Goal: Find specific fact: Find contact information

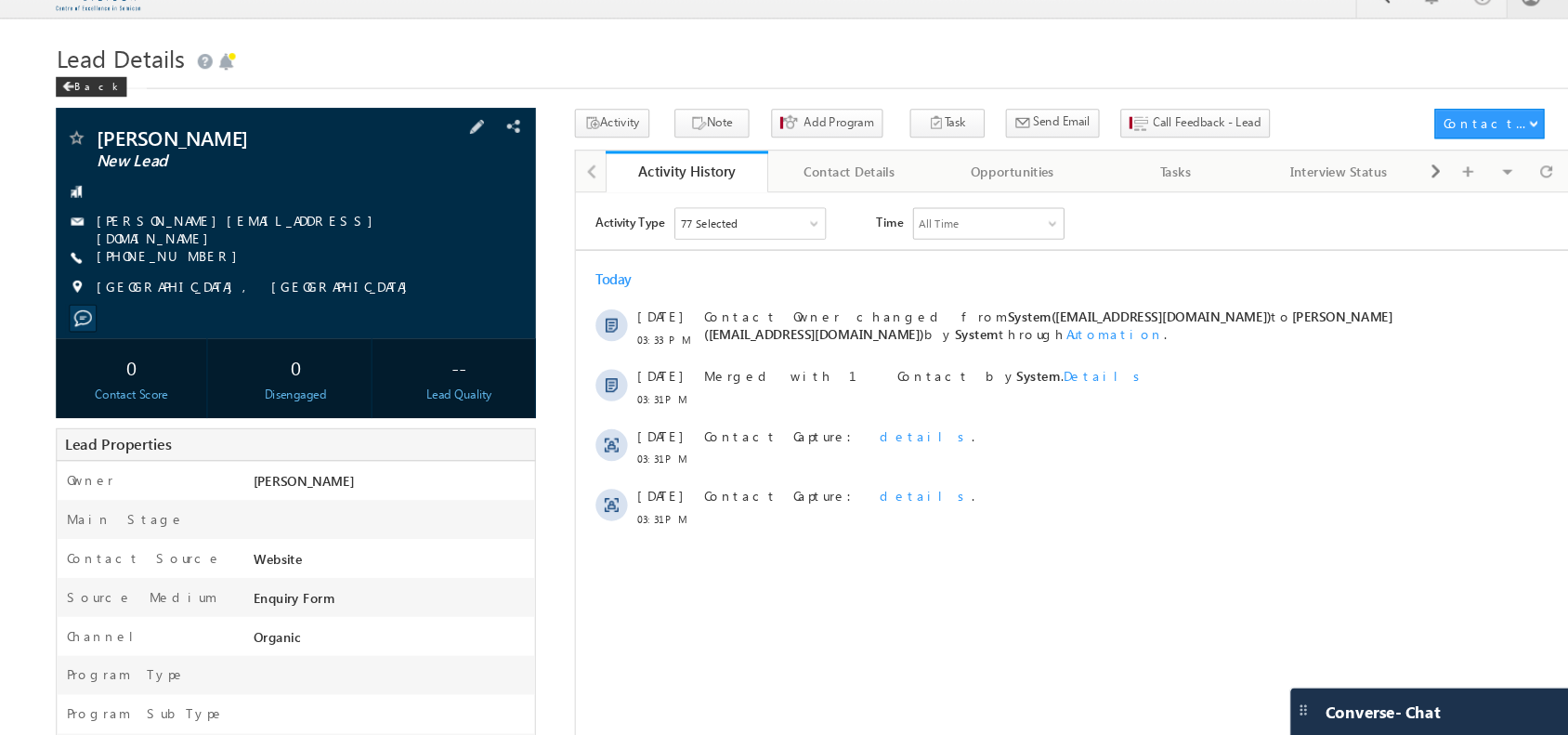
click at [209, 267] on div "[PHONE_NUMBER]" at bounding box center [301, 265] width 427 height 19
copy div "[PHONE_NUMBER]"
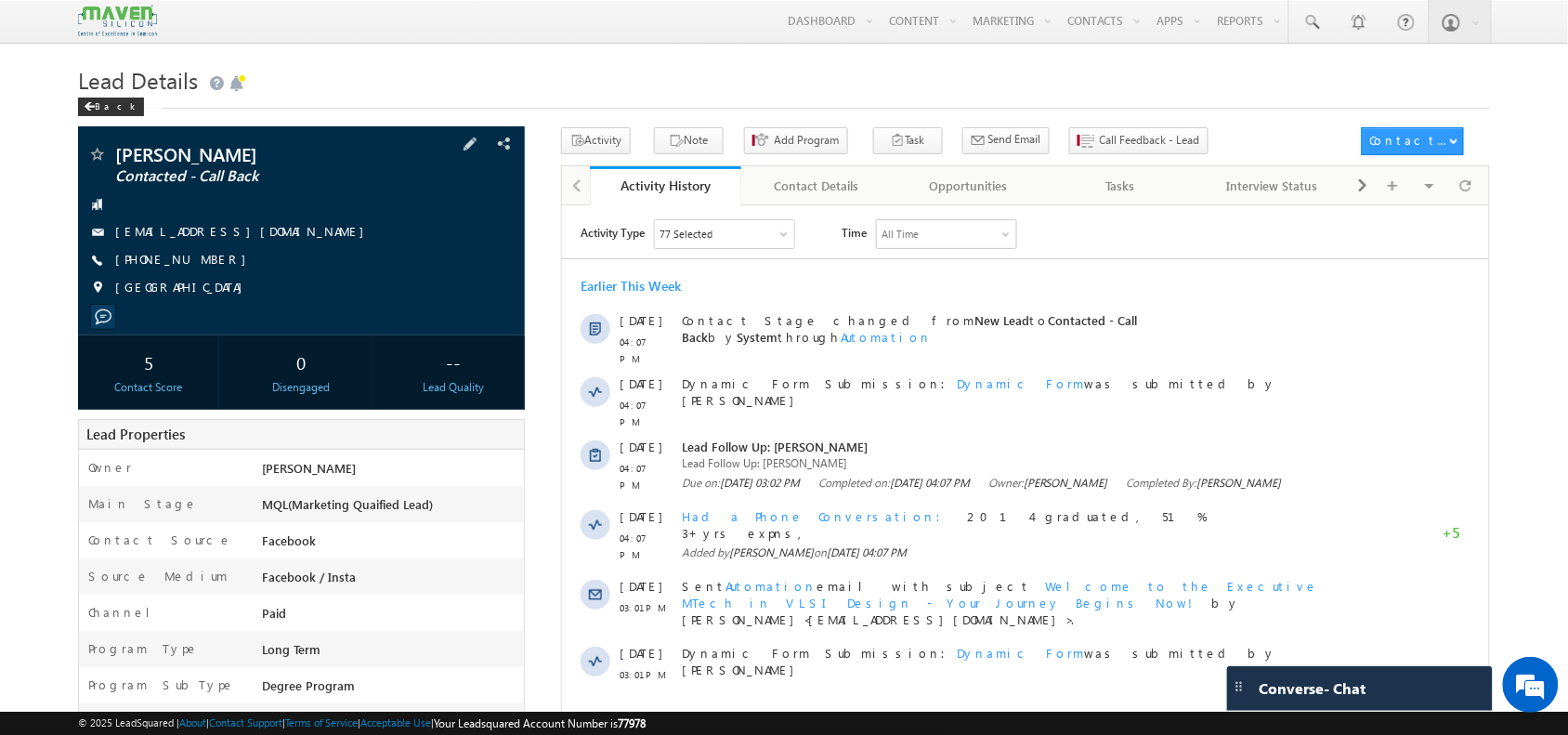
drag, startPoint x: 216, startPoint y: 257, endPoint x: 206, endPoint y: 265, distance: 12.8
click at [206, 265] on div "+91-9535055025" at bounding box center [301, 260] width 427 height 19
copy div "+91-9535055025"
drag, startPoint x: 322, startPoint y: 147, endPoint x: 115, endPoint y: 155, distance: 207.2
click at [115, 155] on span "Shrinivas Dyavanoor" at bounding box center [254, 155] width 277 height 19
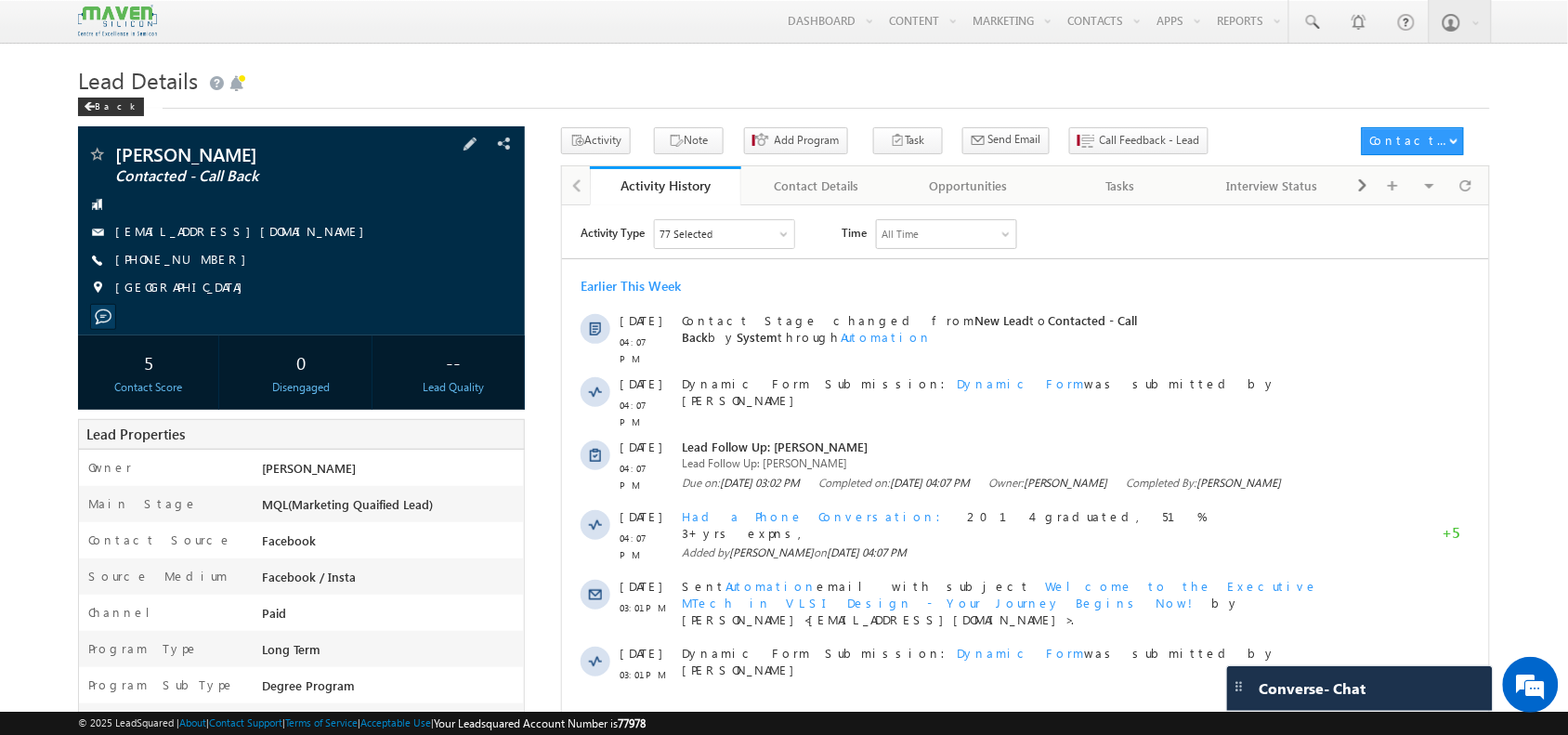
copy span "Shrinivas Dyavanoor"
click at [815, 175] on link "Contact Details" at bounding box center [818, 186] width 153 height 39
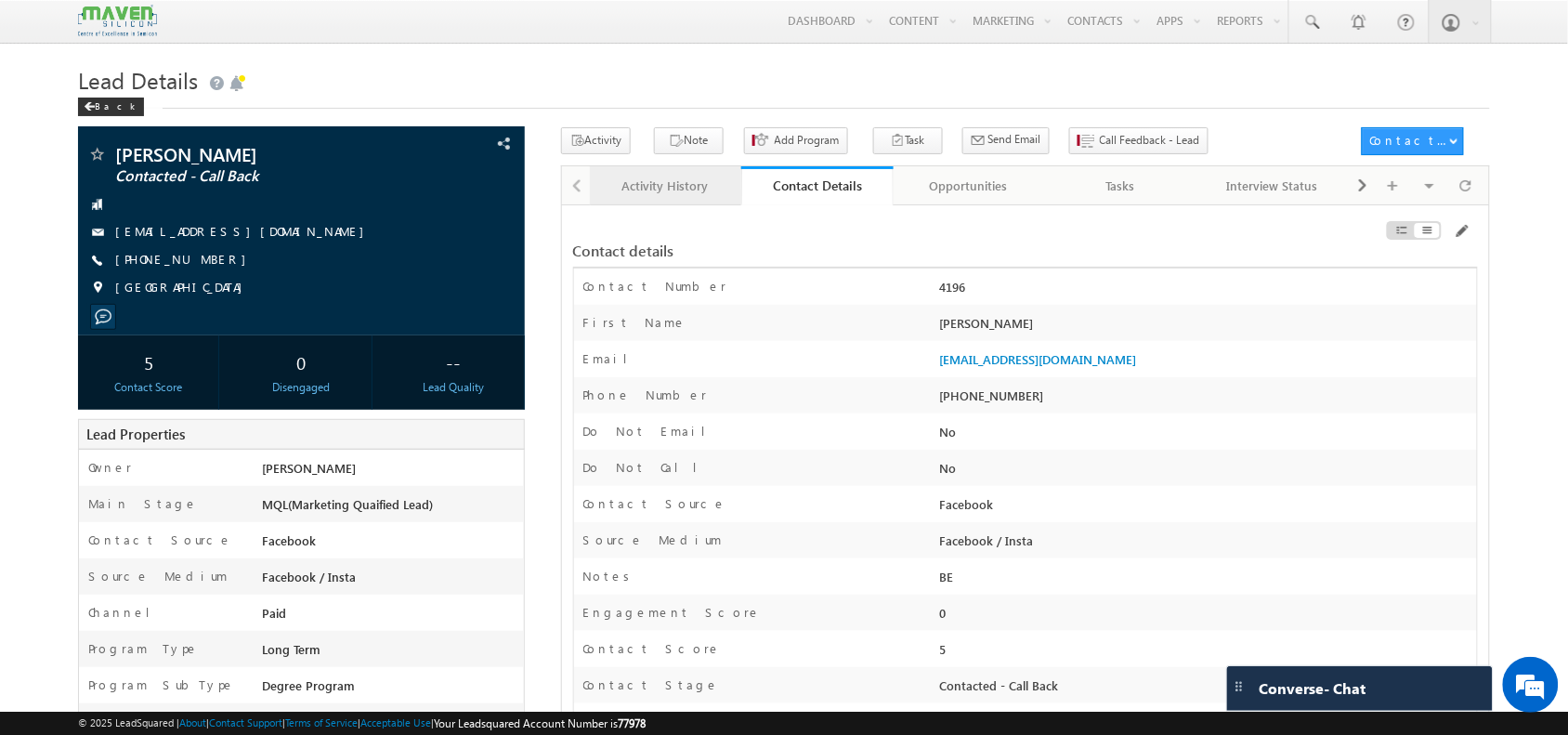
click at [675, 197] on div "Activity History" at bounding box center [666, 186] width 121 height 22
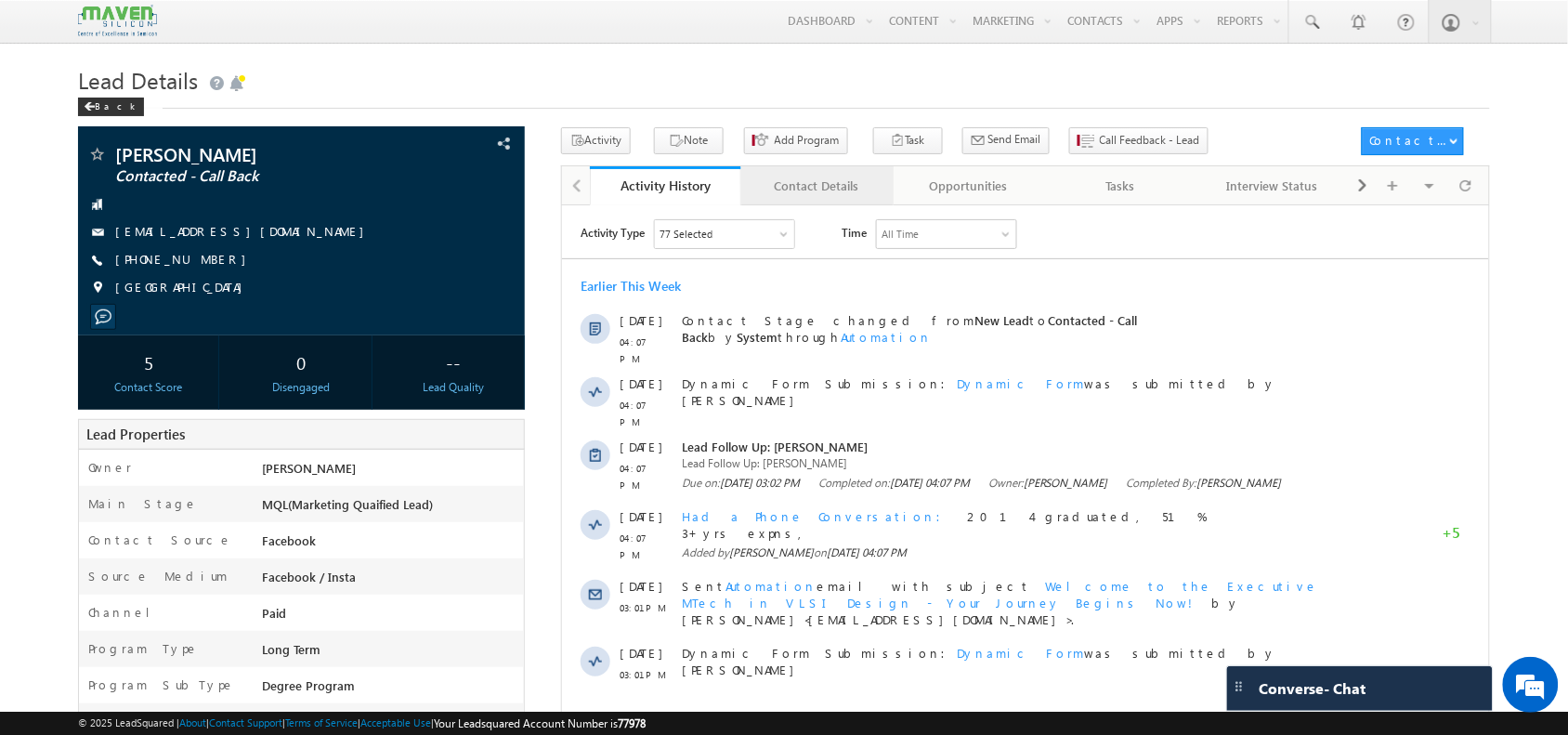
click at [804, 194] on div "Contact Details" at bounding box center [817, 186] width 121 height 22
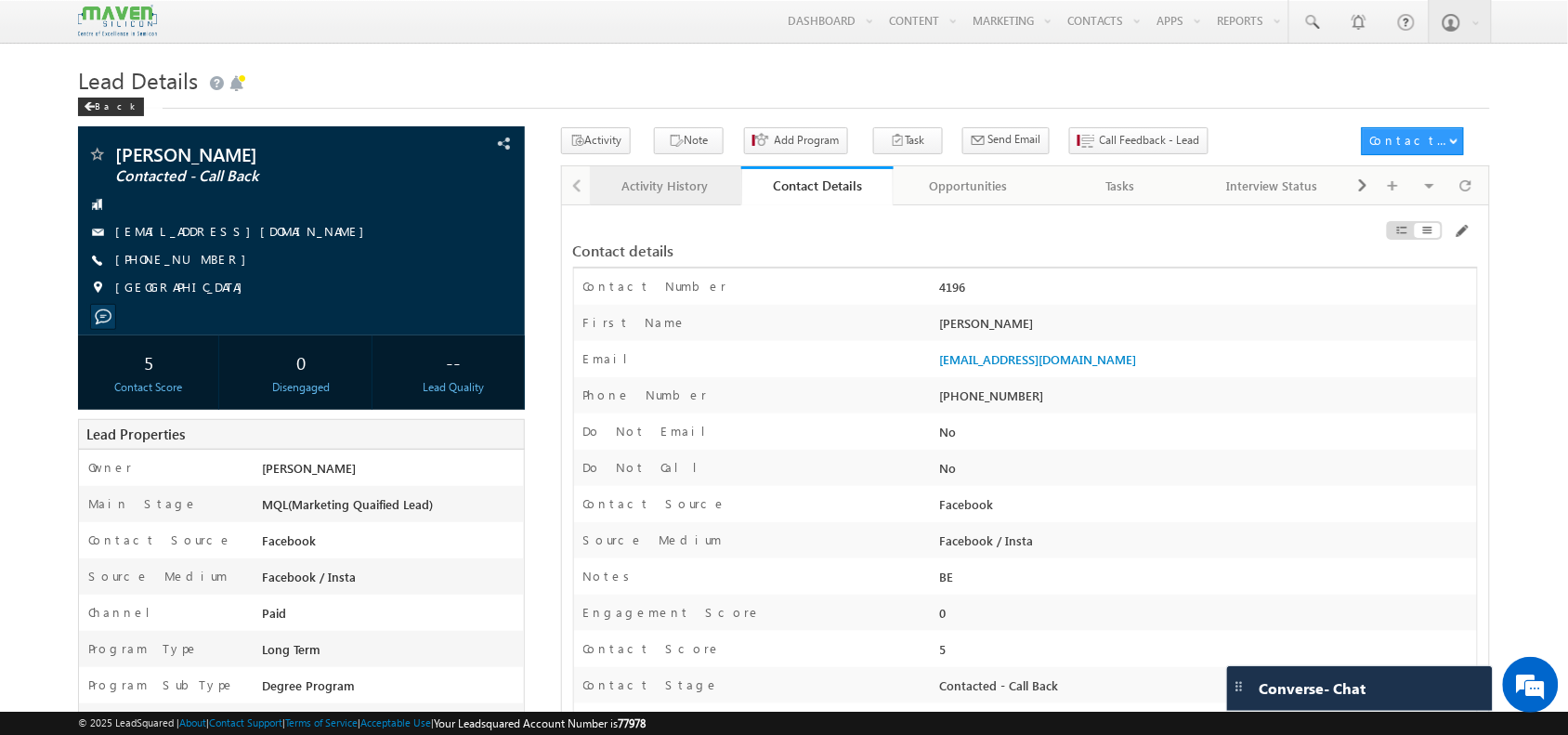
click at [725, 203] on link "Activity History" at bounding box center [667, 186] width 153 height 39
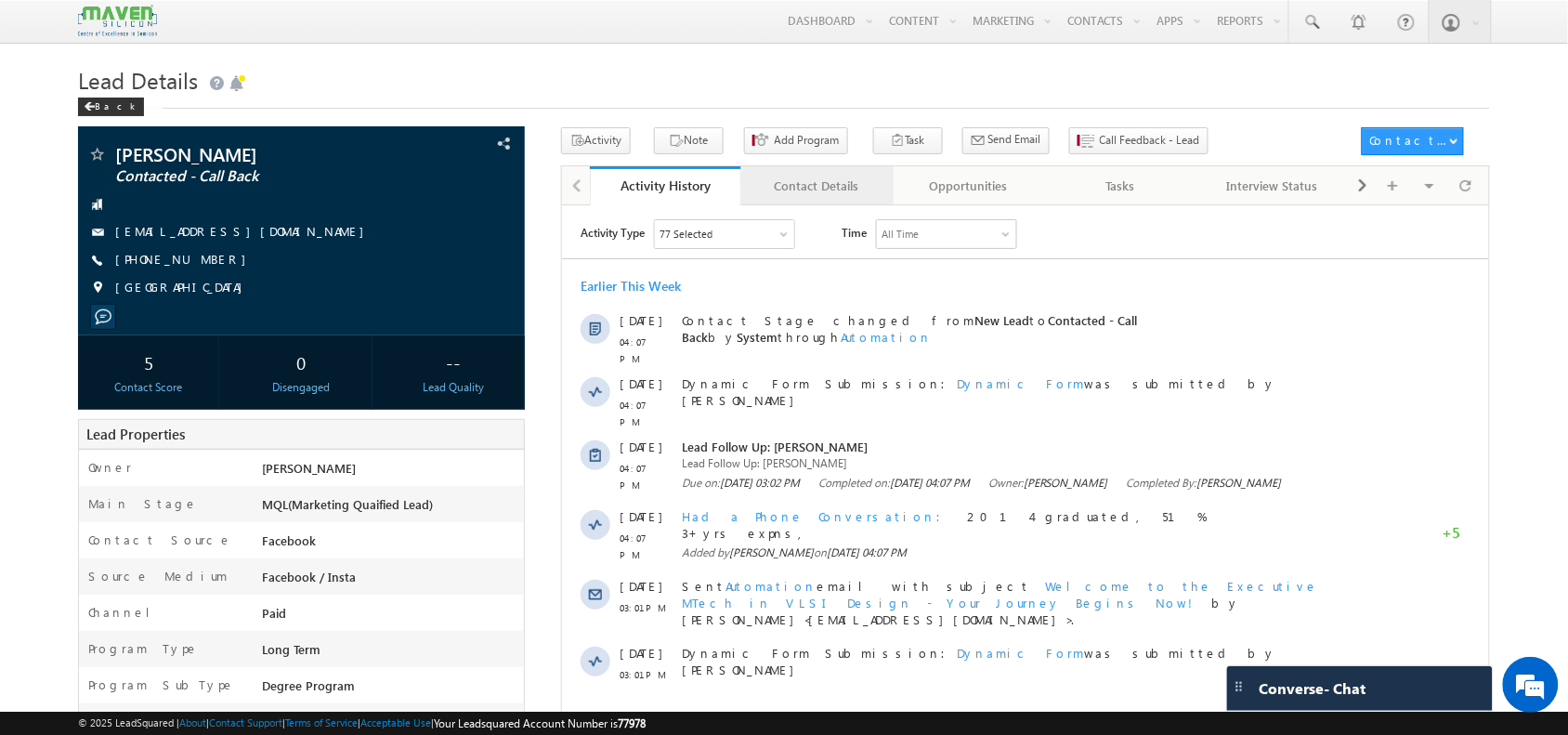
click at [806, 179] on div "Contact Details" at bounding box center [817, 186] width 121 height 22
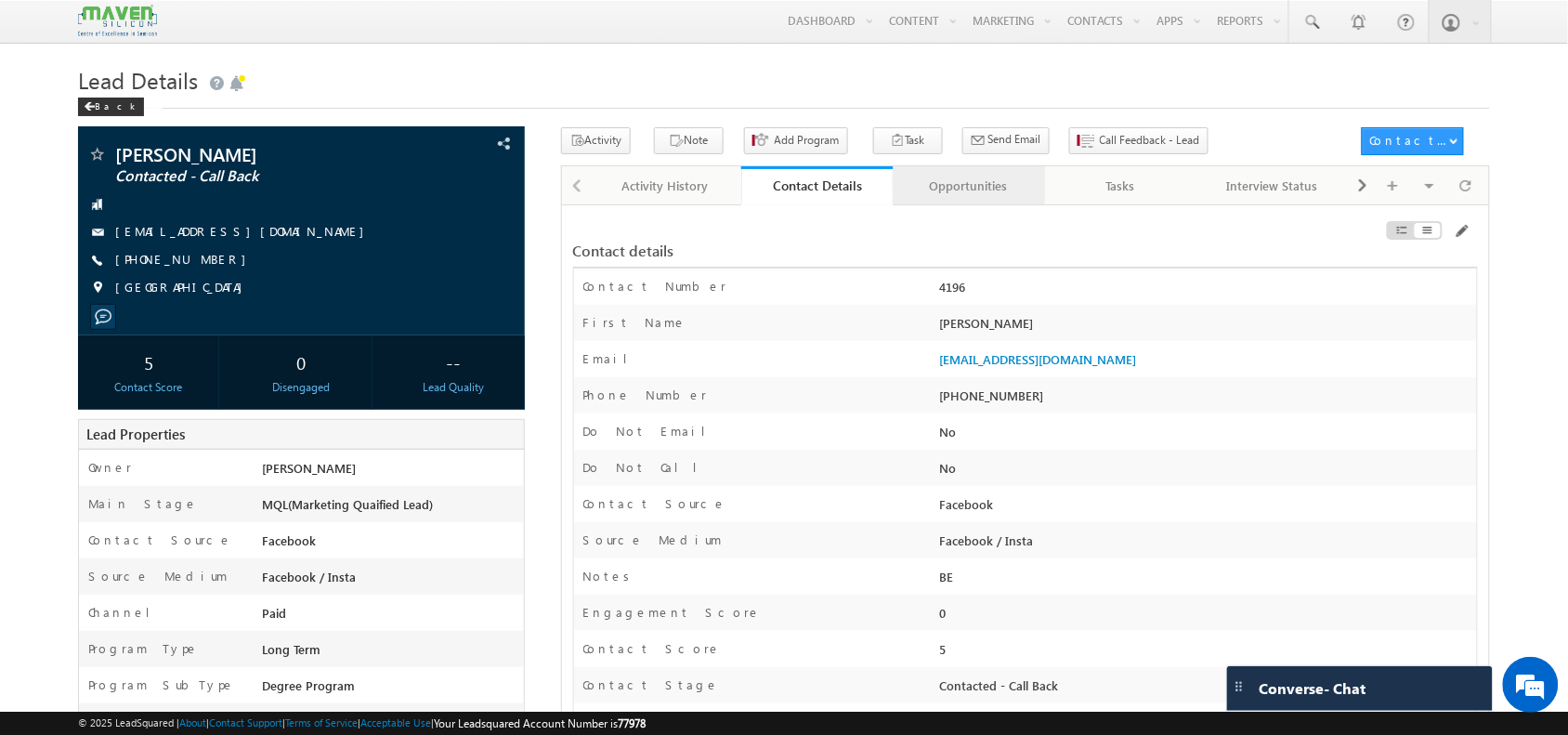
click at [955, 191] on div "Opportunities" at bounding box center [969, 186] width 121 height 22
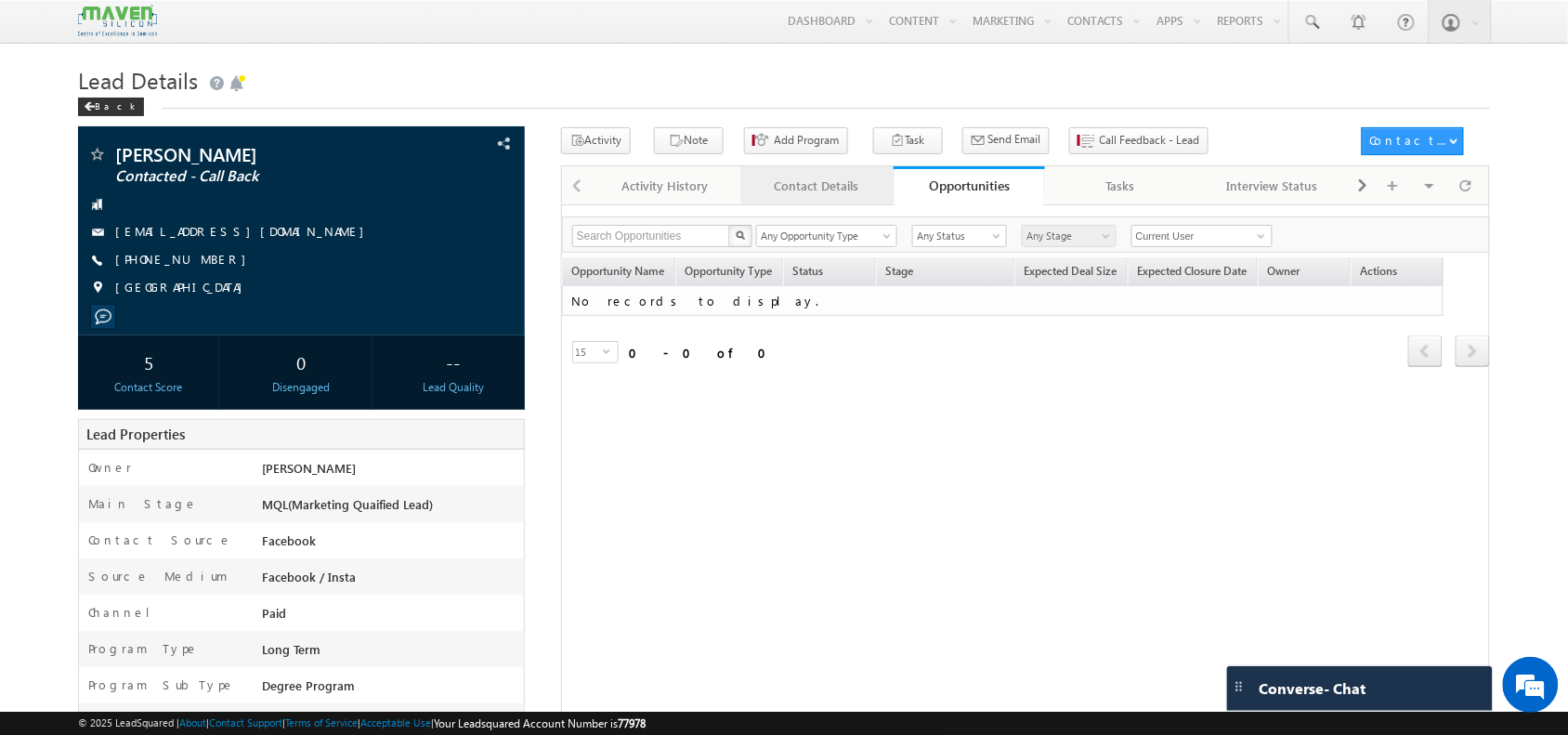
click at [878, 205] on link "Contact Details" at bounding box center [818, 186] width 153 height 39
